Goal: Information Seeking & Learning: Check status

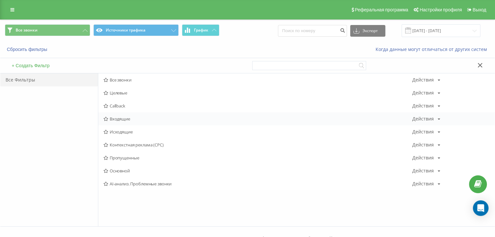
click at [126, 118] on span "Входящие" at bounding box center [257, 119] width 309 height 5
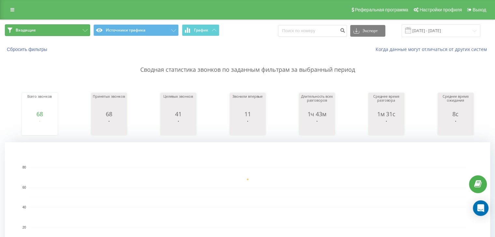
click at [62, 28] on button "Входящие" at bounding box center [47, 30] width 85 height 12
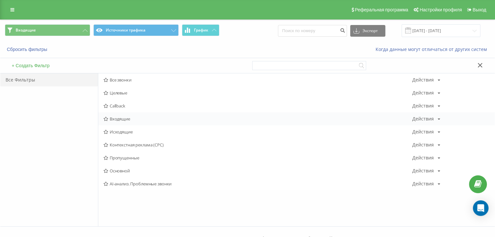
click at [118, 119] on span "Входящие" at bounding box center [257, 119] width 309 height 5
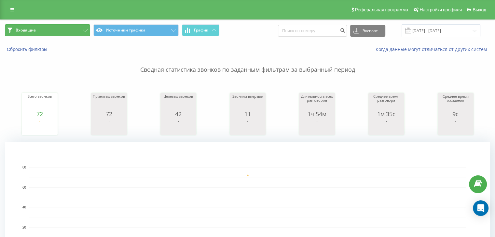
click at [72, 29] on button "Входящие" at bounding box center [47, 30] width 85 height 12
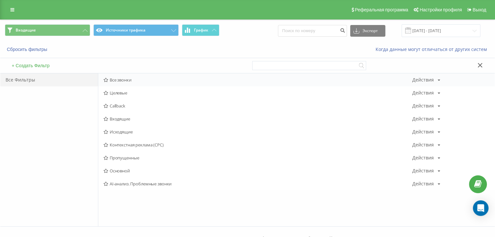
click at [126, 80] on span "Все звонки" at bounding box center [257, 80] width 309 height 5
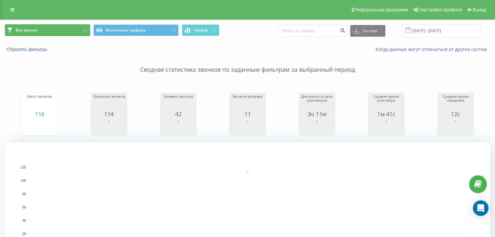
click at [61, 33] on button "Все звонки" at bounding box center [47, 30] width 85 height 12
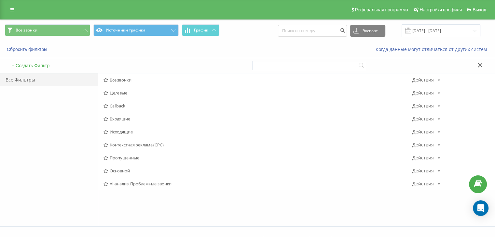
drag, startPoint x: 117, startPoint y: 120, endPoint x: 286, endPoint y: 92, distance: 171.2
click at [117, 120] on span "Входящие" at bounding box center [257, 119] width 309 height 5
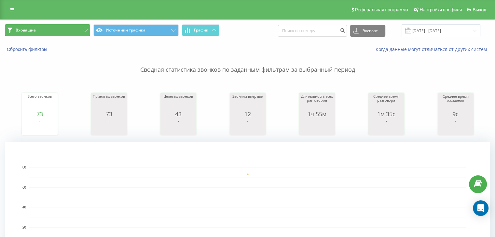
click at [78, 34] on button "Входящие" at bounding box center [47, 30] width 85 height 12
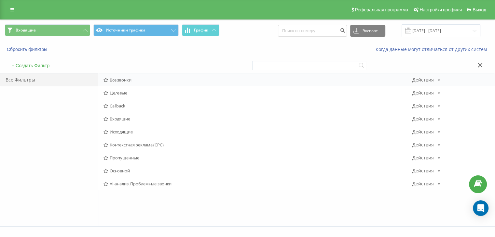
click at [123, 79] on span "Все звонки" at bounding box center [257, 80] width 309 height 5
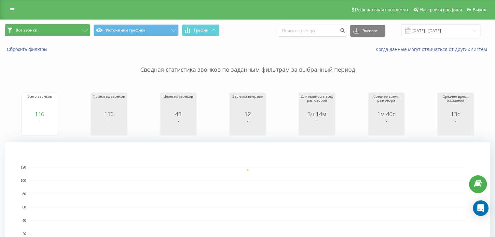
click at [62, 30] on button "Все звонки" at bounding box center [47, 30] width 85 height 12
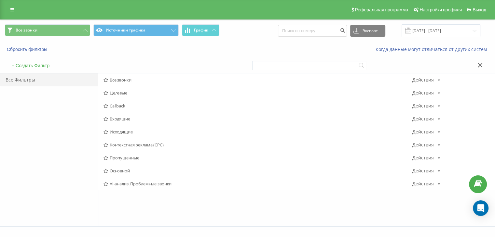
click at [119, 117] on span "Входящие" at bounding box center [257, 119] width 309 height 5
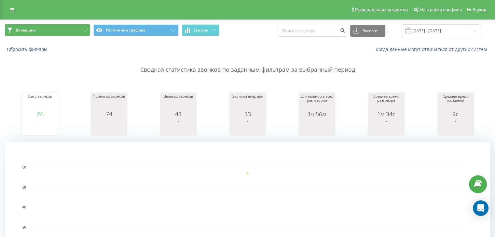
click at [63, 33] on button "Входящие" at bounding box center [47, 30] width 85 height 12
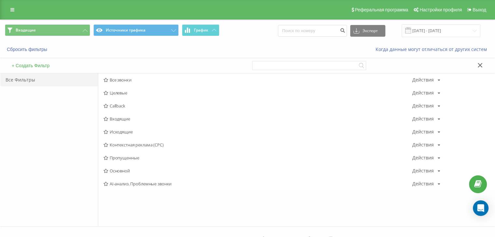
drag, startPoint x: 119, startPoint y: 119, endPoint x: 243, endPoint y: 163, distance: 132.1
click at [119, 119] on span "Входящие" at bounding box center [257, 119] width 309 height 5
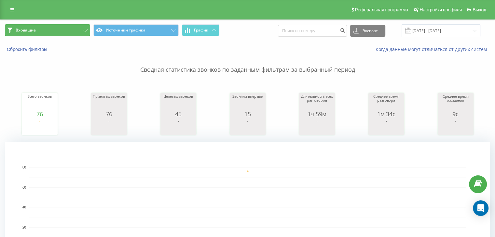
click at [77, 32] on button "Входящие" at bounding box center [47, 30] width 85 height 12
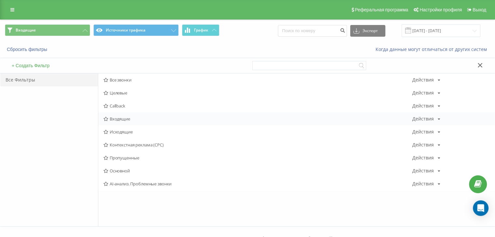
click at [119, 119] on span "Входящие" at bounding box center [257, 119] width 309 height 5
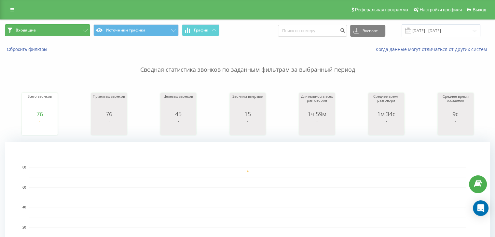
click at [72, 29] on button "Входящие" at bounding box center [47, 30] width 85 height 12
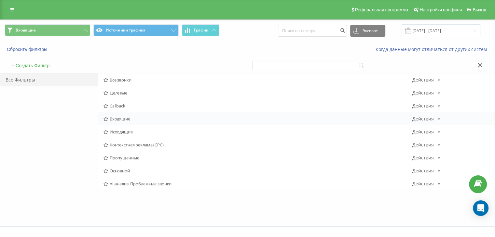
click at [119, 117] on span "Входящие" at bounding box center [257, 119] width 309 height 5
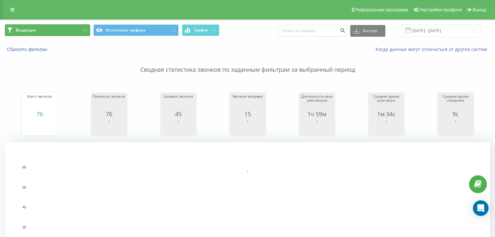
drag, startPoint x: 67, startPoint y: 32, endPoint x: 89, endPoint y: 56, distance: 32.7
click at [67, 32] on button "Входящие" at bounding box center [47, 30] width 85 height 12
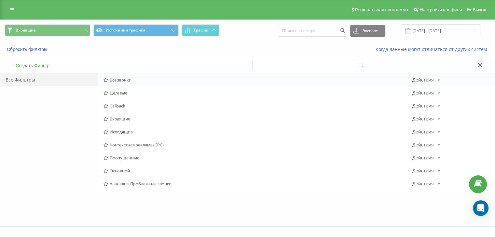
click at [120, 80] on span "Все звонки" at bounding box center [257, 80] width 309 height 5
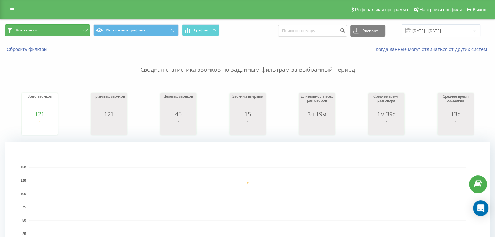
click at [68, 26] on button "Все звонки" at bounding box center [47, 30] width 85 height 12
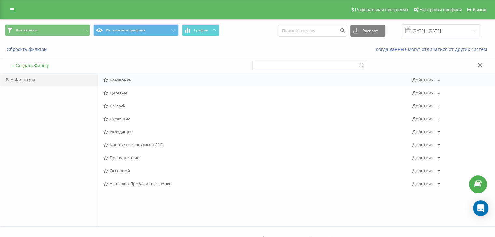
click at [128, 80] on span "Все звонки" at bounding box center [257, 80] width 309 height 5
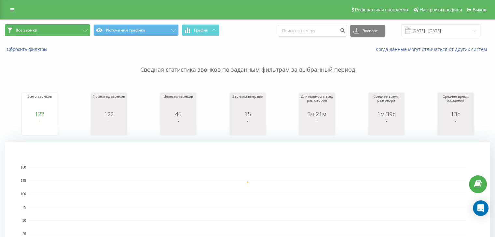
click at [74, 30] on button "Все звонки" at bounding box center [47, 30] width 85 height 12
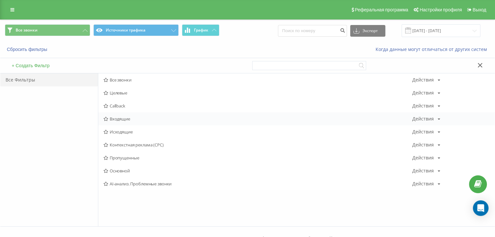
click at [120, 119] on span "Входящие" at bounding box center [257, 119] width 309 height 5
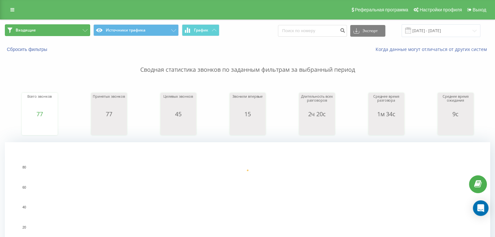
drag, startPoint x: 35, startPoint y: 29, endPoint x: 126, endPoint y: 103, distance: 116.7
click at [35, 29] on span "Входящие" at bounding box center [26, 30] width 20 height 5
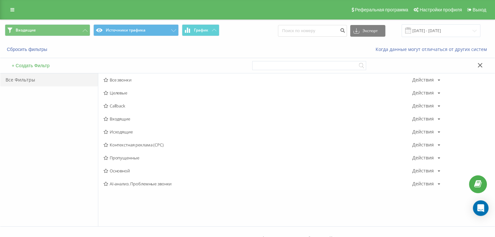
click at [114, 117] on span "Входящие" at bounding box center [257, 119] width 309 height 5
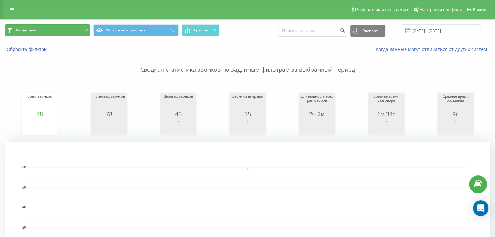
click at [78, 28] on button "Входящие" at bounding box center [47, 30] width 85 height 12
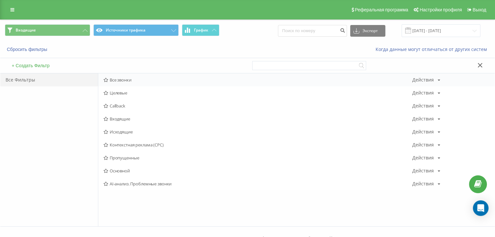
click at [131, 81] on span "Все звонки" at bounding box center [257, 80] width 309 height 5
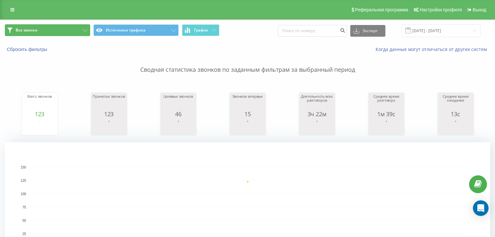
click at [66, 30] on button "Все звонки" at bounding box center [47, 30] width 85 height 12
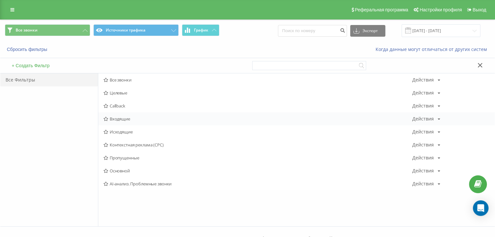
click at [125, 119] on span "Входящие" at bounding box center [257, 119] width 309 height 5
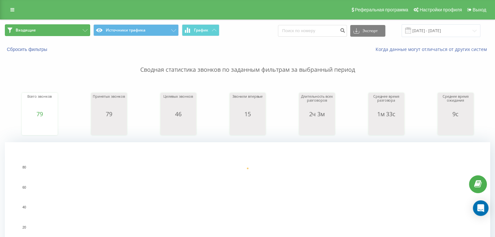
drag, startPoint x: 73, startPoint y: 30, endPoint x: 112, endPoint y: 67, distance: 53.2
click at [73, 30] on button "Входящие" at bounding box center [47, 30] width 85 height 12
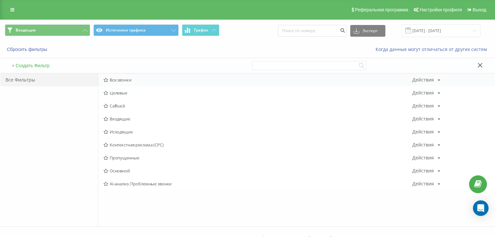
click at [119, 78] on span "Все звонки" at bounding box center [257, 80] width 309 height 5
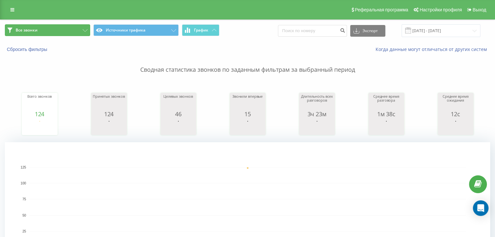
click at [71, 29] on button "Все звонки" at bounding box center [47, 30] width 85 height 12
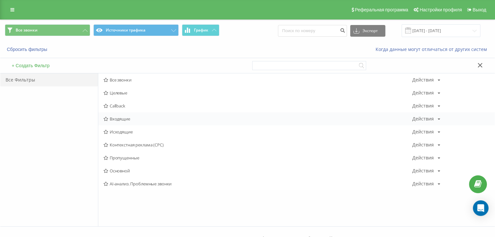
click at [127, 119] on span "Входящие" at bounding box center [257, 119] width 309 height 5
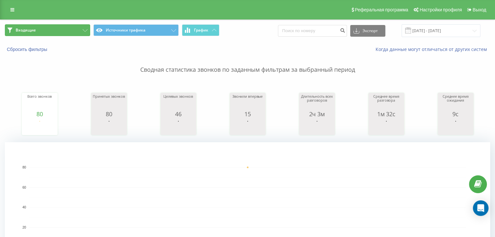
click at [72, 35] on button "Входящие" at bounding box center [47, 30] width 85 height 12
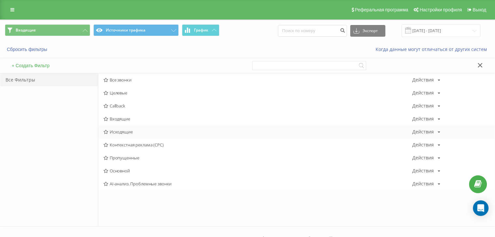
click at [120, 132] on span "Исходящие" at bounding box center [257, 132] width 309 height 5
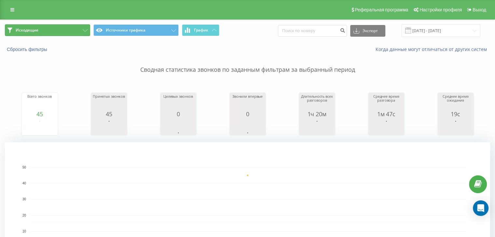
click at [38, 29] on span "Исходящие" at bounding box center [27, 30] width 23 height 5
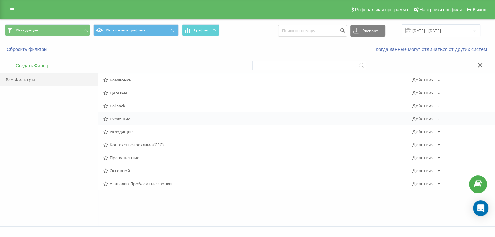
click at [130, 119] on span "Входящие" at bounding box center [257, 119] width 309 height 5
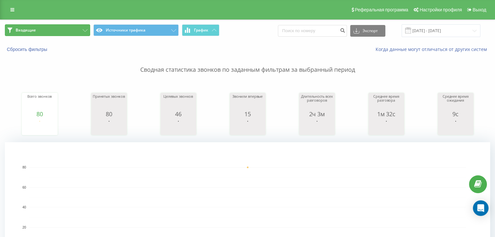
click at [78, 29] on button "Входящие" at bounding box center [47, 30] width 85 height 12
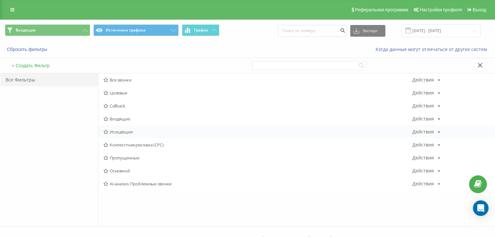
click at [130, 134] on span "Исходящие" at bounding box center [257, 132] width 309 height 5
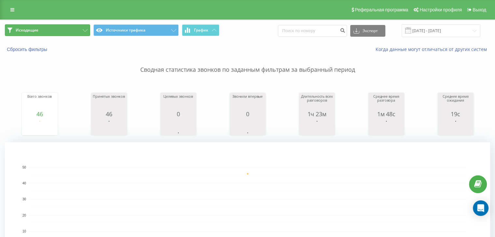
click at [54, 30] on button "Исходящие" at bounding box center [47, 30] width 85 height 12
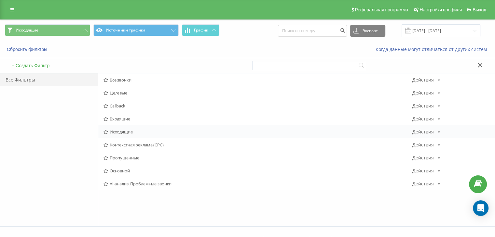
click at [116, 130] on span "Исходящие" at bounding box center [257, 132] width 309 height 5
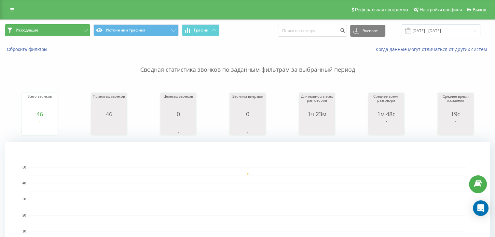
drag, startPoint x: 82, startPoint y: 32, endPoint x: 108, endPoint y: 65, distance: 42.5
click at [83, 32] on icon at bounding box center [85, 30] width 5 height 3
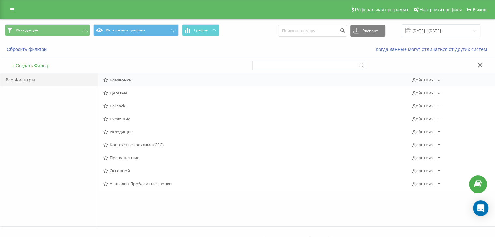
click at [125, 80] on span "Все звонки" at bounding box center [257, 80] width 309 height 5
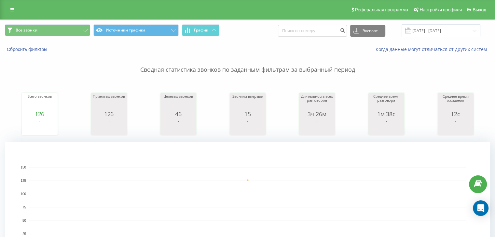
click at [85, 24] on div "Все звонки Источники трафика График Экспорт .csv .xls .xlsx [DATE] - [DATE]" at bounding box center [247, 31] width 494 height 22
click at [81, 32] on button "Все звонки" at bounding box center [47, 30] width 85 height 12
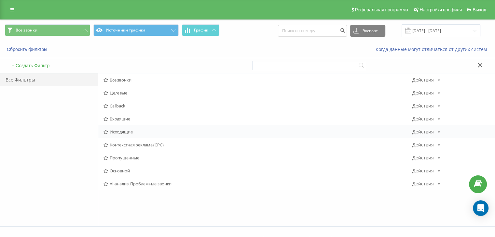
click at [120, 133] on span "Исходящие" at bounding box center [257, 132] width 309 height 5
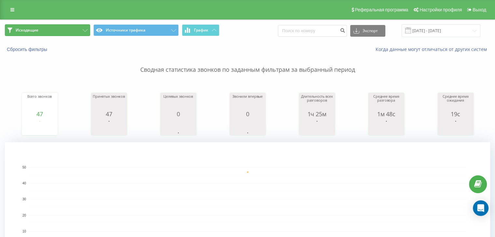
click at [75, 31] on button "Исходящие" at bounding box center [47, 30] width 85 height 12
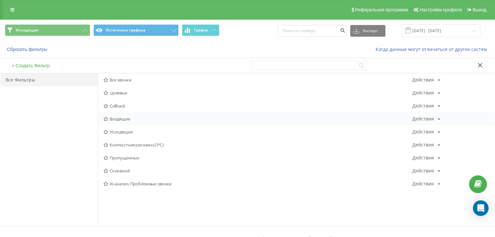
click at [116, 118] on span "Входящие" at bounding box center [257, 119] width 309 height 5
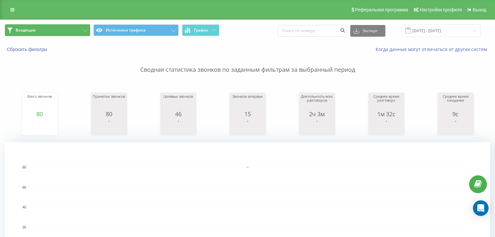
click at [66, 31] on button "Входящие" at bounding box center [47, 30] width 85 height 12
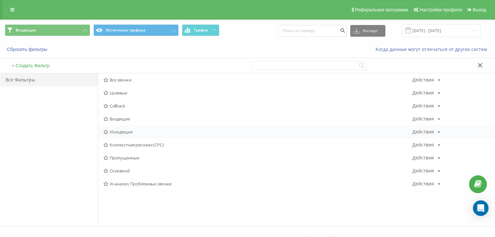
click at [120, 131] on span "Исходящие" at bounding box center [257, 132] width 309 height 5
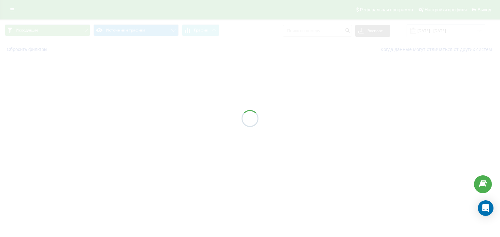
drag, startPoint x: 254, startPoint y: 116, endPoint x: 254, endPoint y: 120, distance: 3.9
click at [254, 120] on div at bounding box center [249, 118] width 17 height 17
